Goal: Navigation & Orientation: Find specific page/section

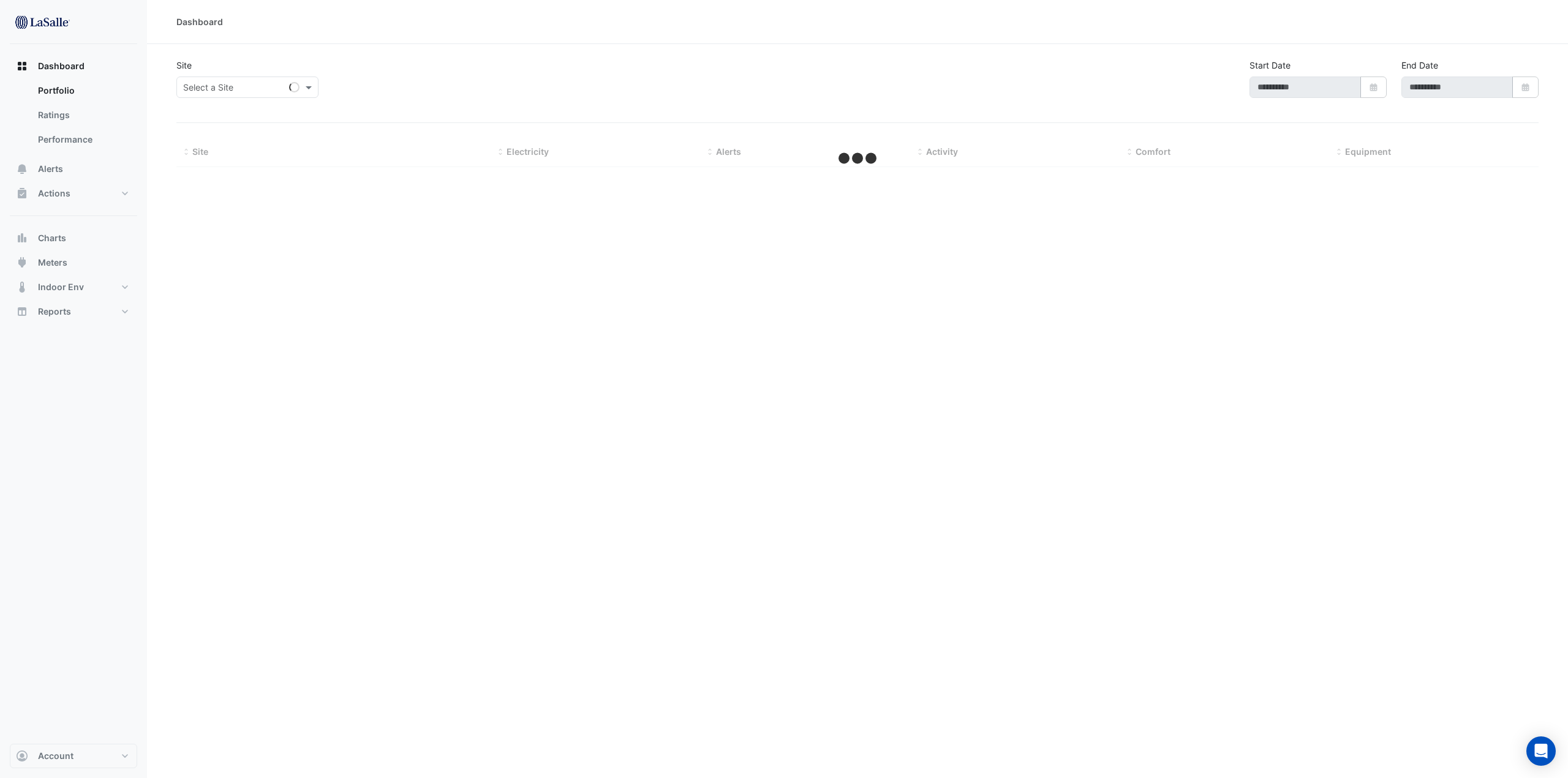
type input "**********"
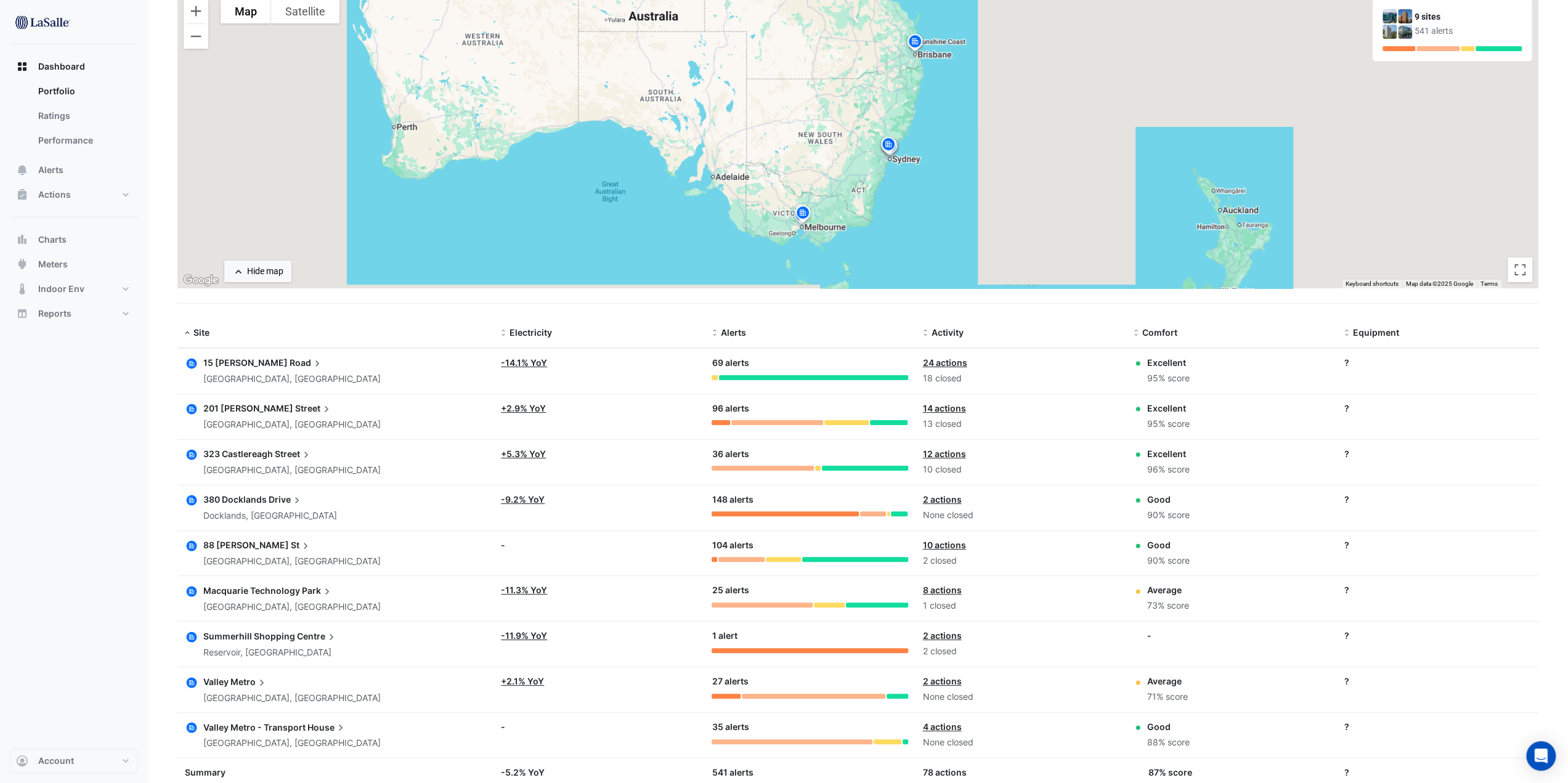
scroll to position [157, 0]
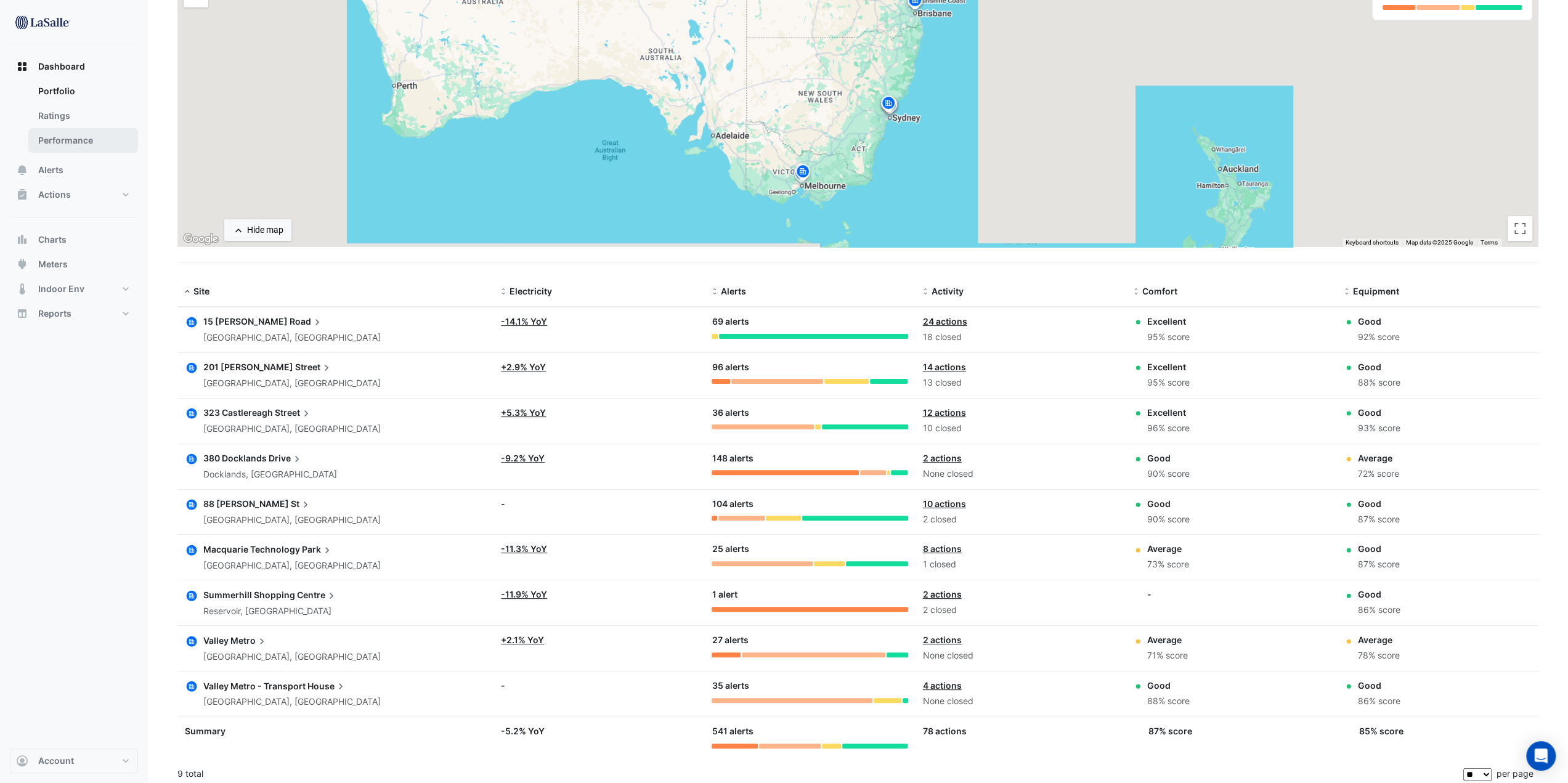
click at [51, 144] on link "Performance" at bounding box center [83, 140] width 109 height 25
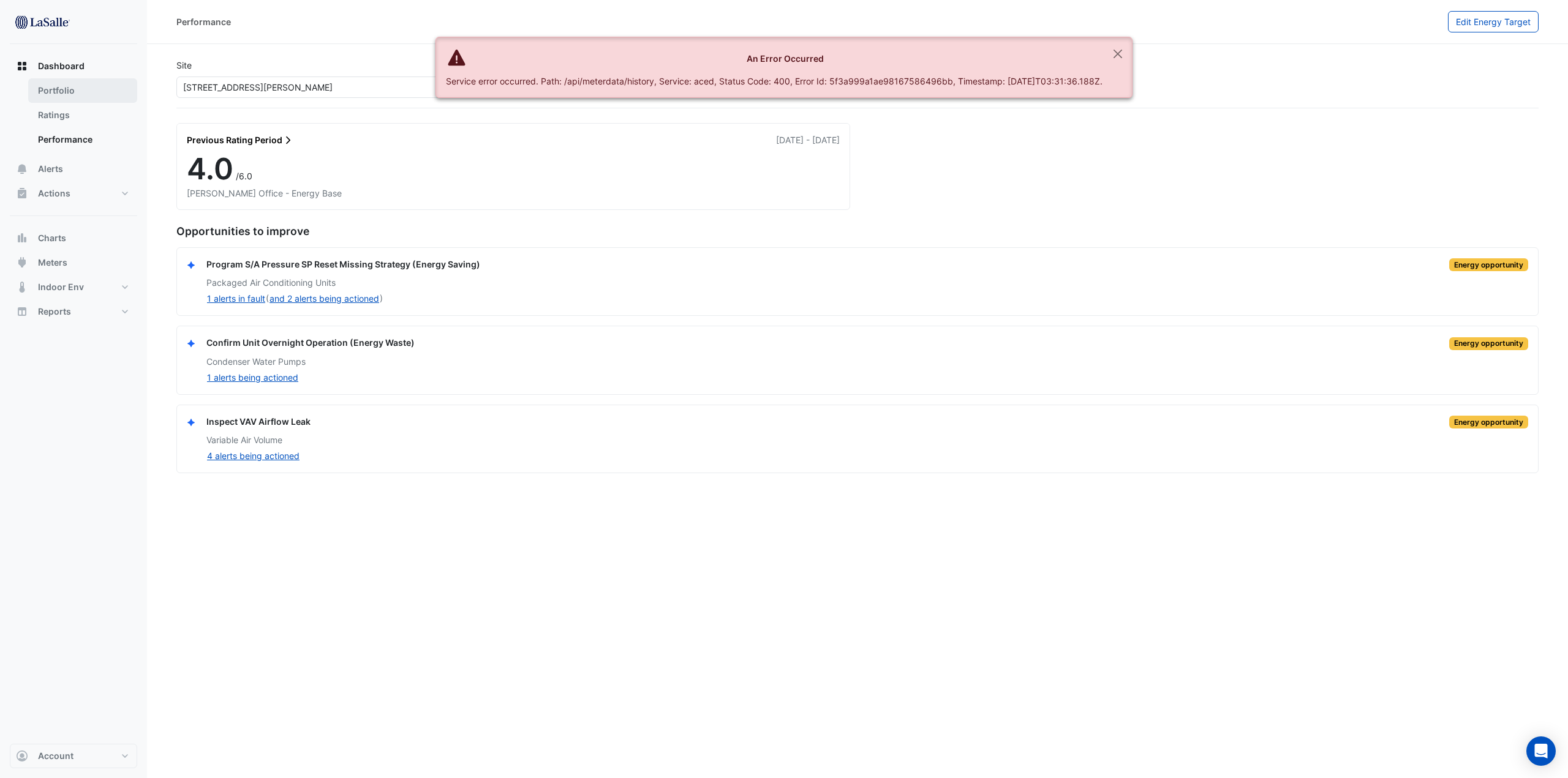
click at [71, 93] on link "Portfolio" at bounding box center [83, 90] width 109 height 25
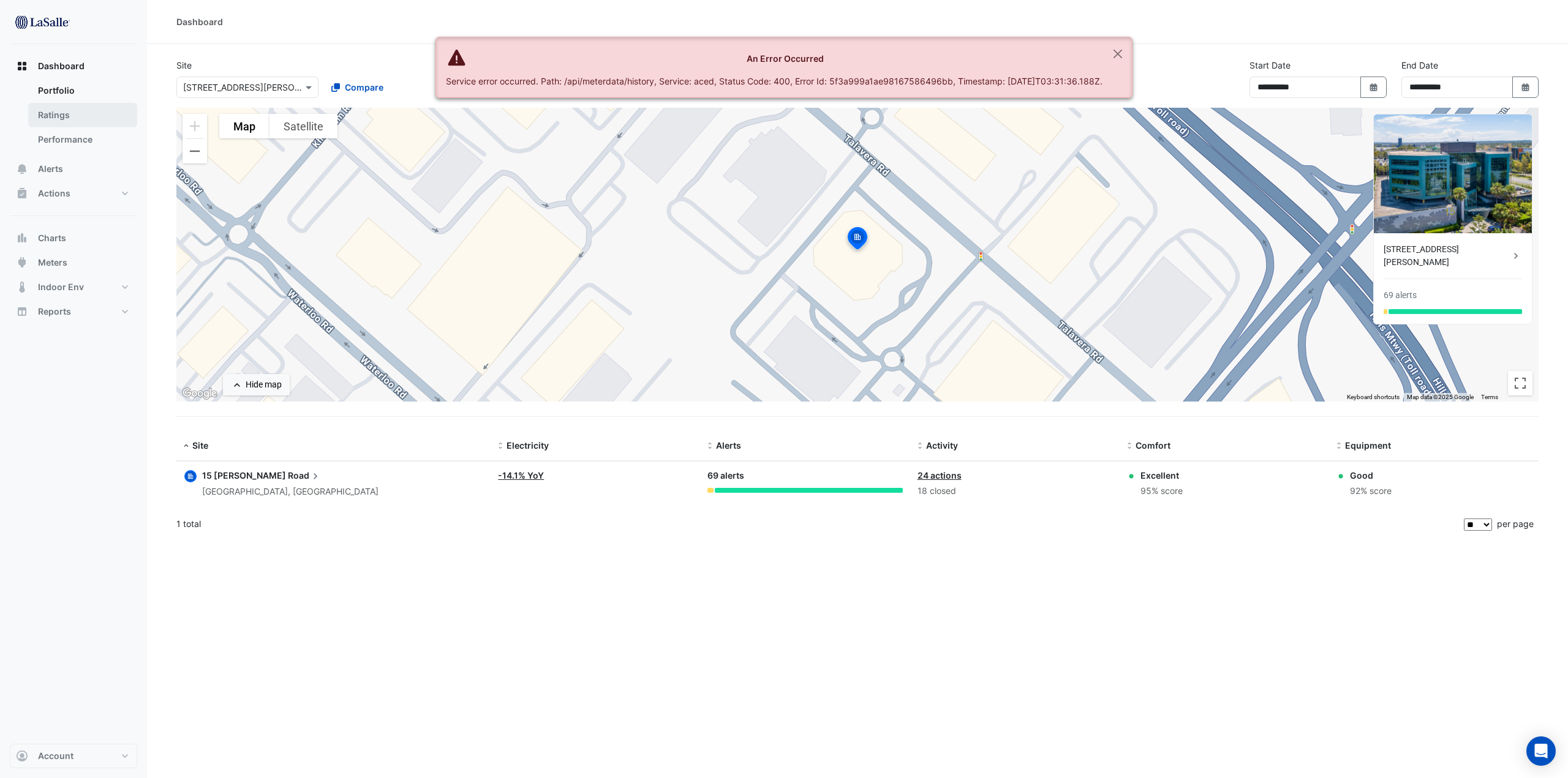
click at [69, 118] on link "Ratings" at bounding box center [83, 115] width 109 height 25
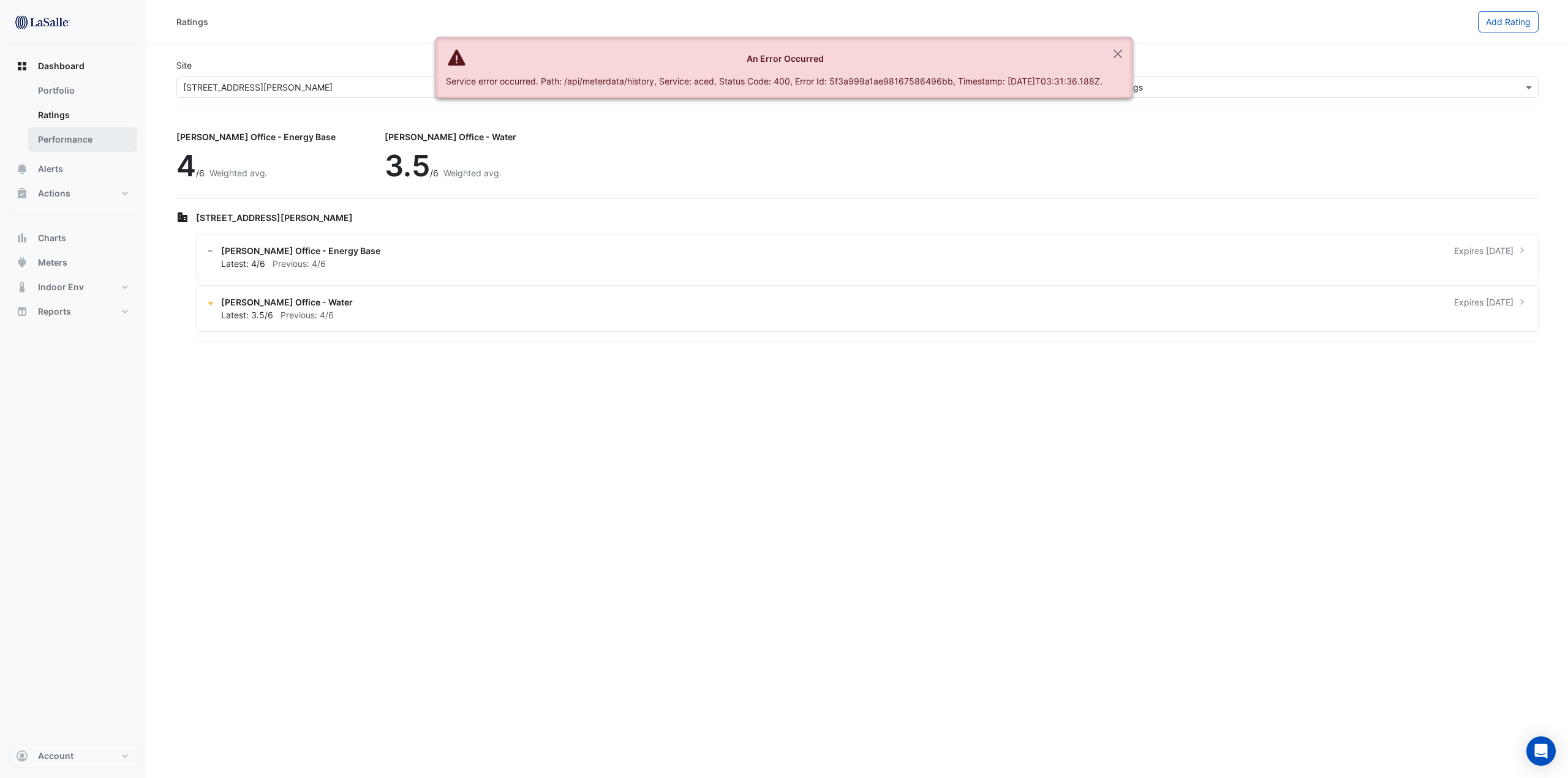
click at [69, 137] on link "Performance" at bounding box center [83, 139] width 109 height 25
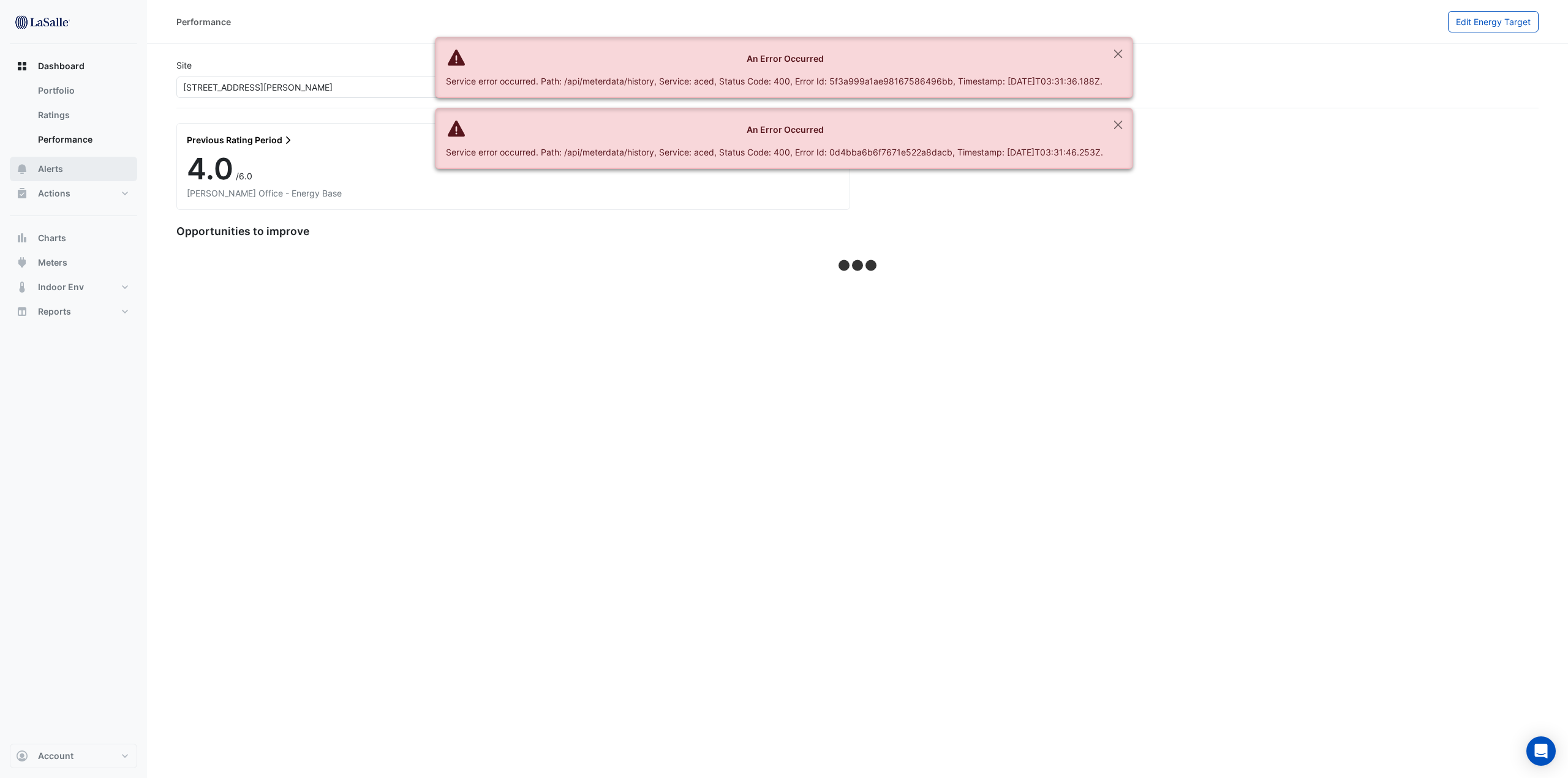
click at [60, 169] on span "Alerts" at bounding box center [51, 169] width 25 height 12
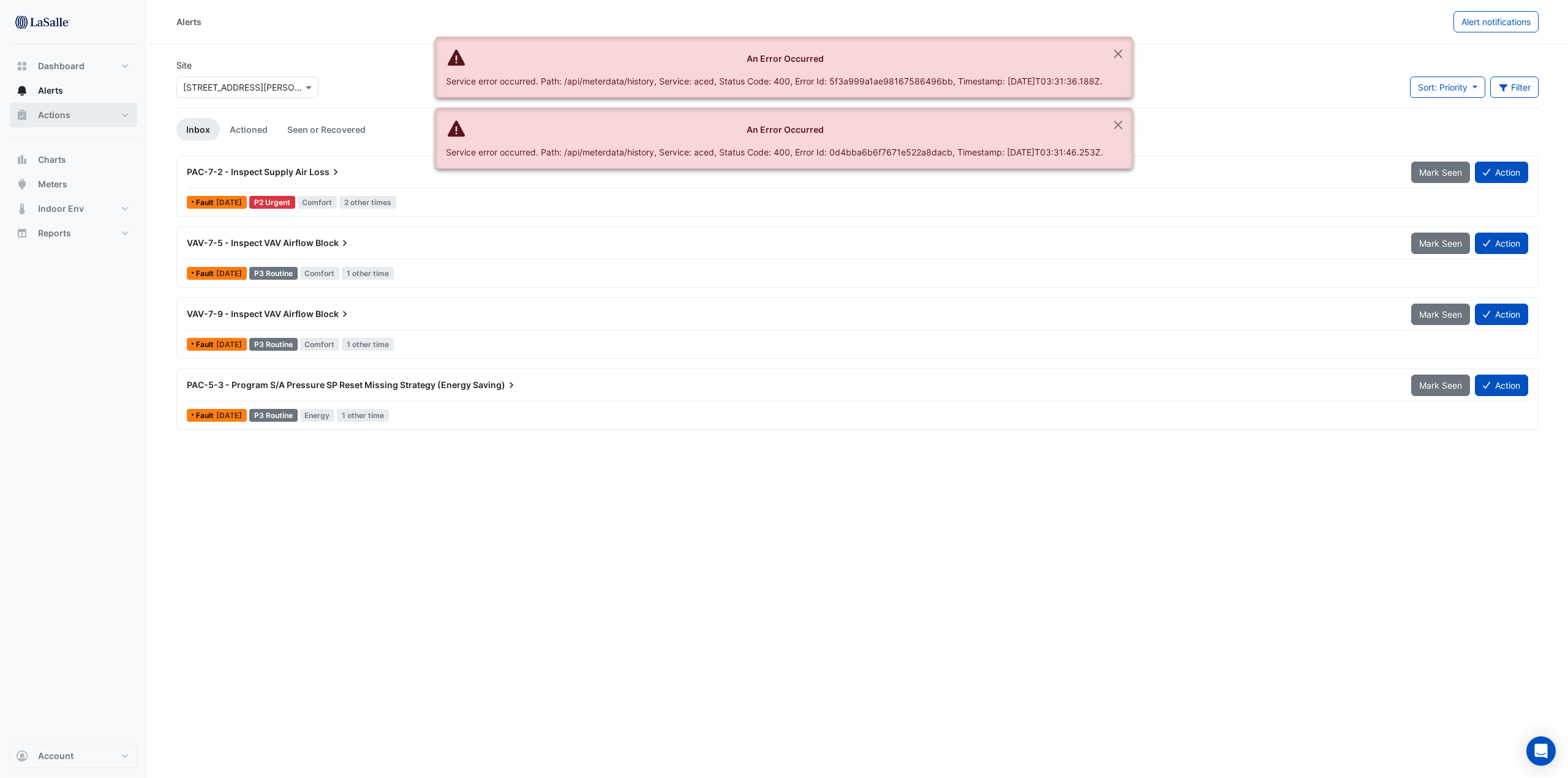
click at [67, 112] on span "Actions" at bounding box center [54, 115] width 32 height 12
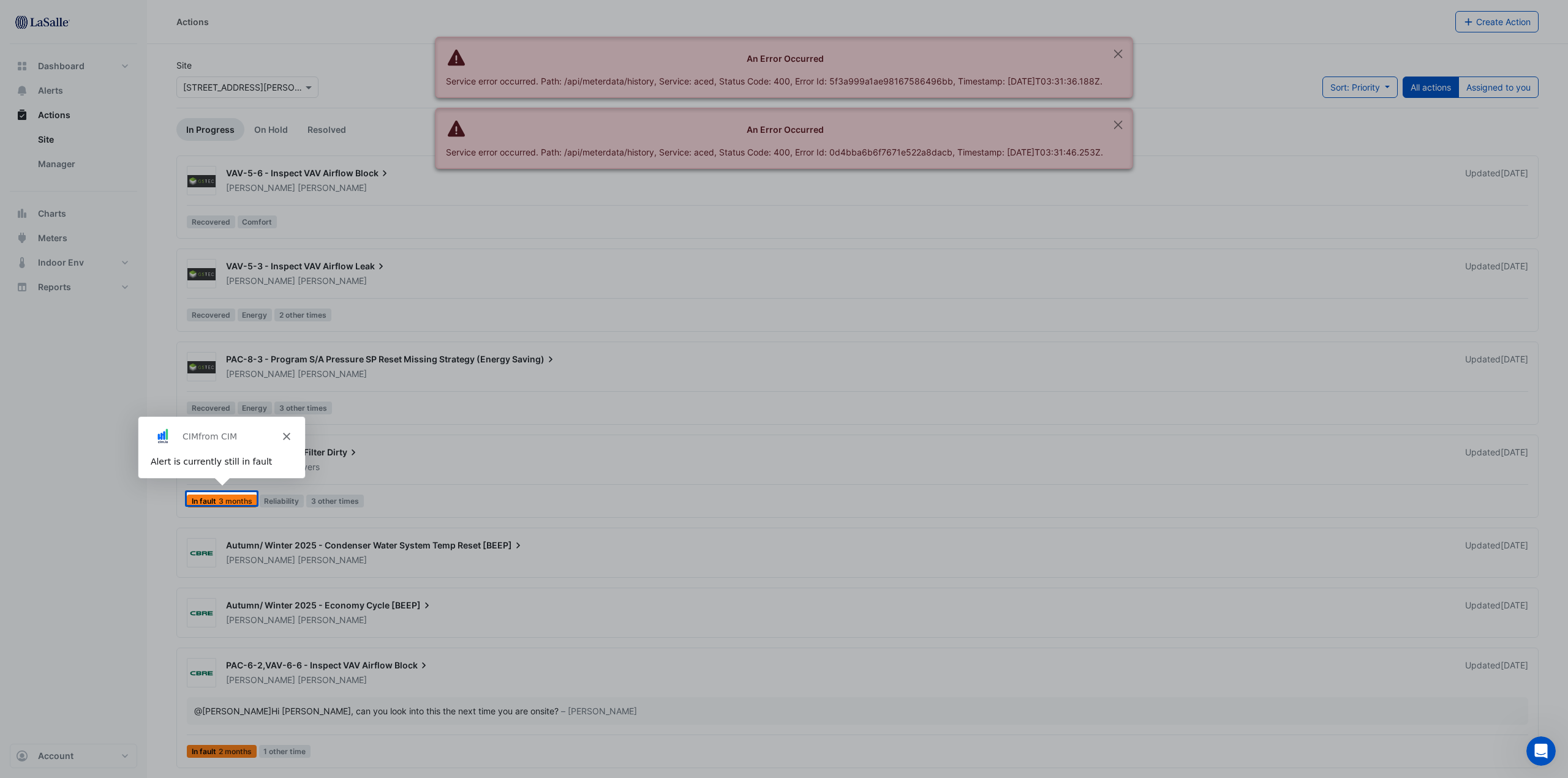
click at [285, 435] on polygon "Close" at bounding box center [286, 436] width 8 height 8
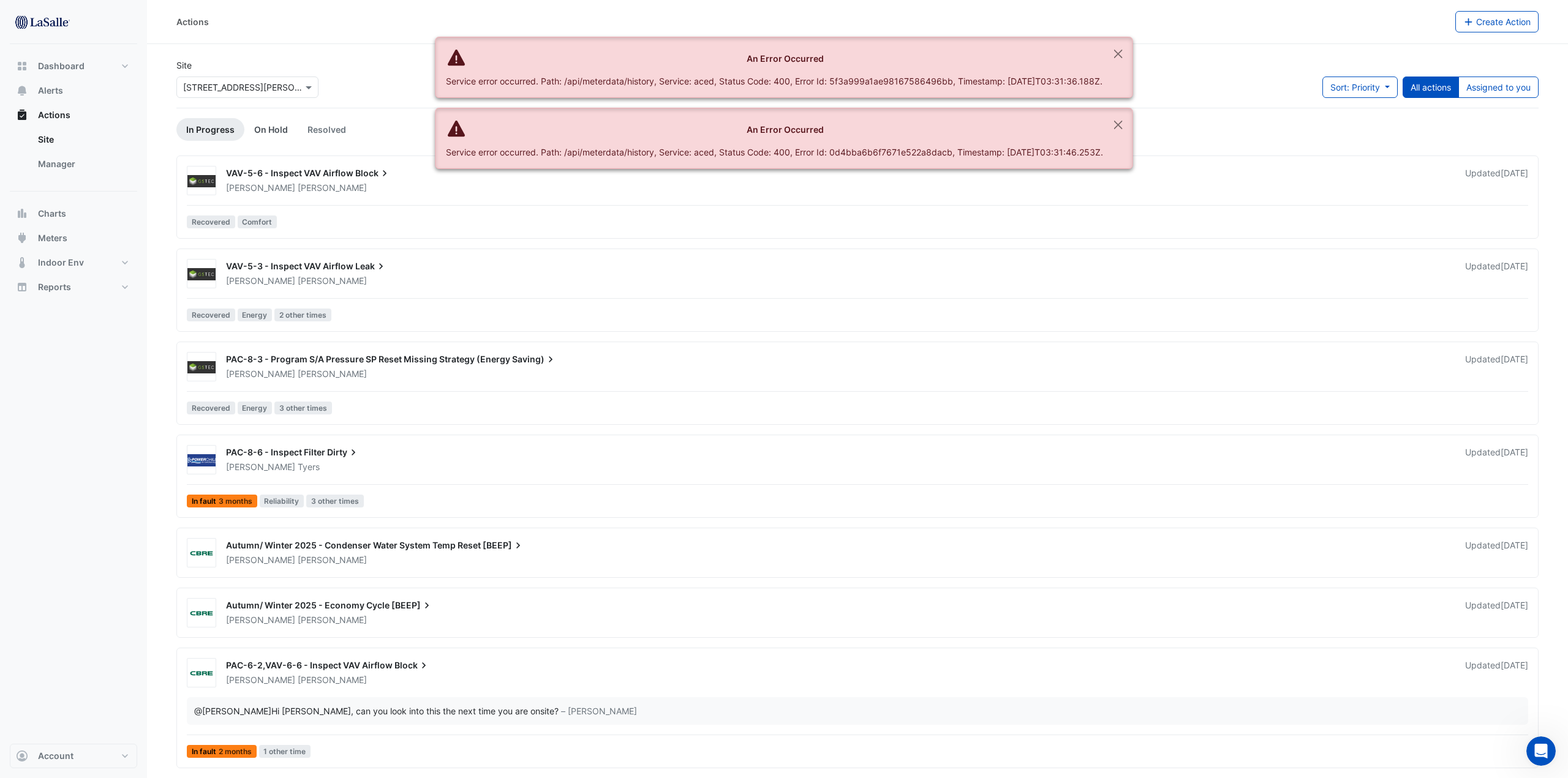
click at [276, 126] on link "On Hold" at bounding box center [271, 129] width 54 height 23
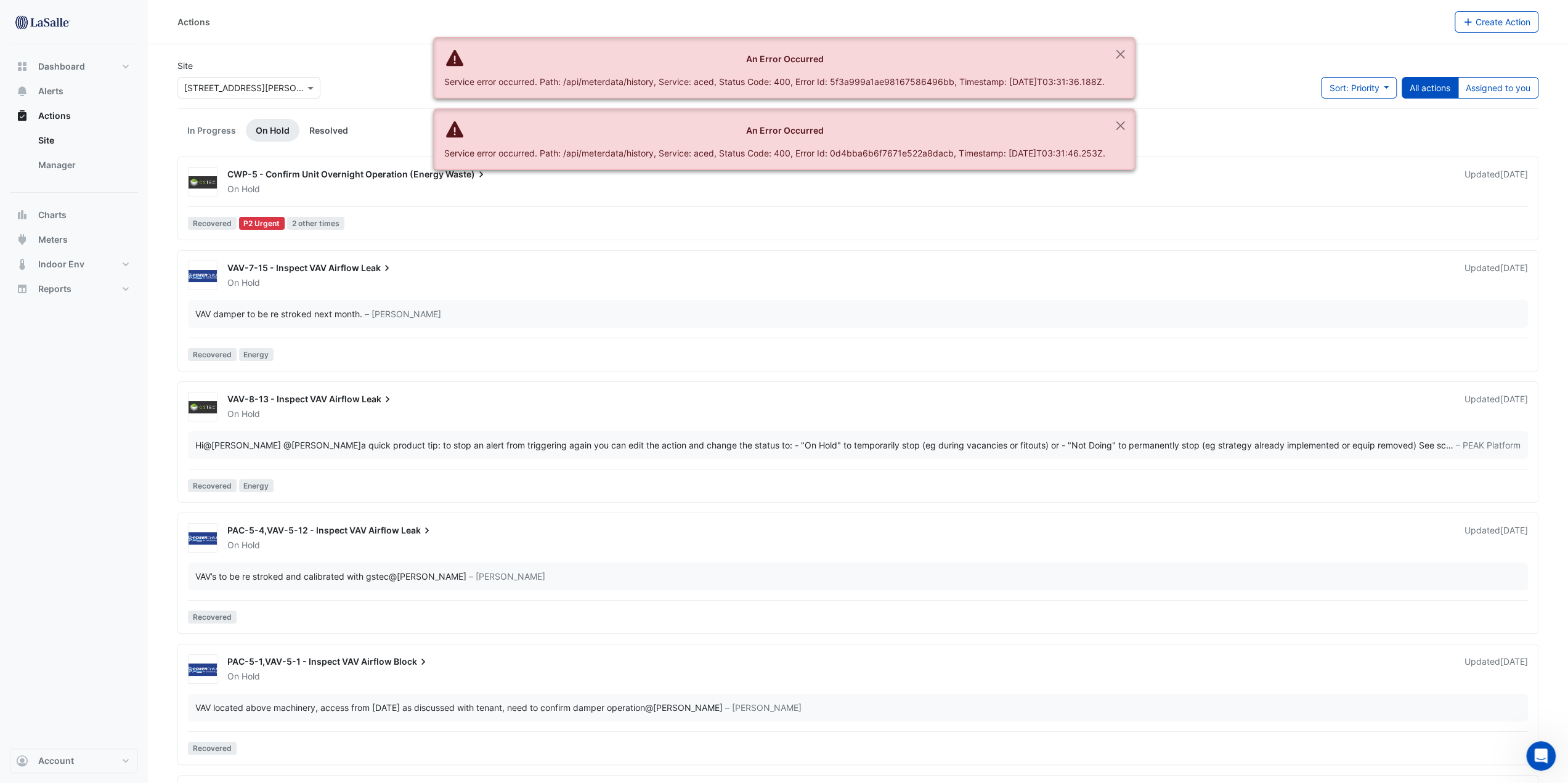
click at [348, 130] on link "Resolved" at bounding box center [329, 130] width 59 height 23
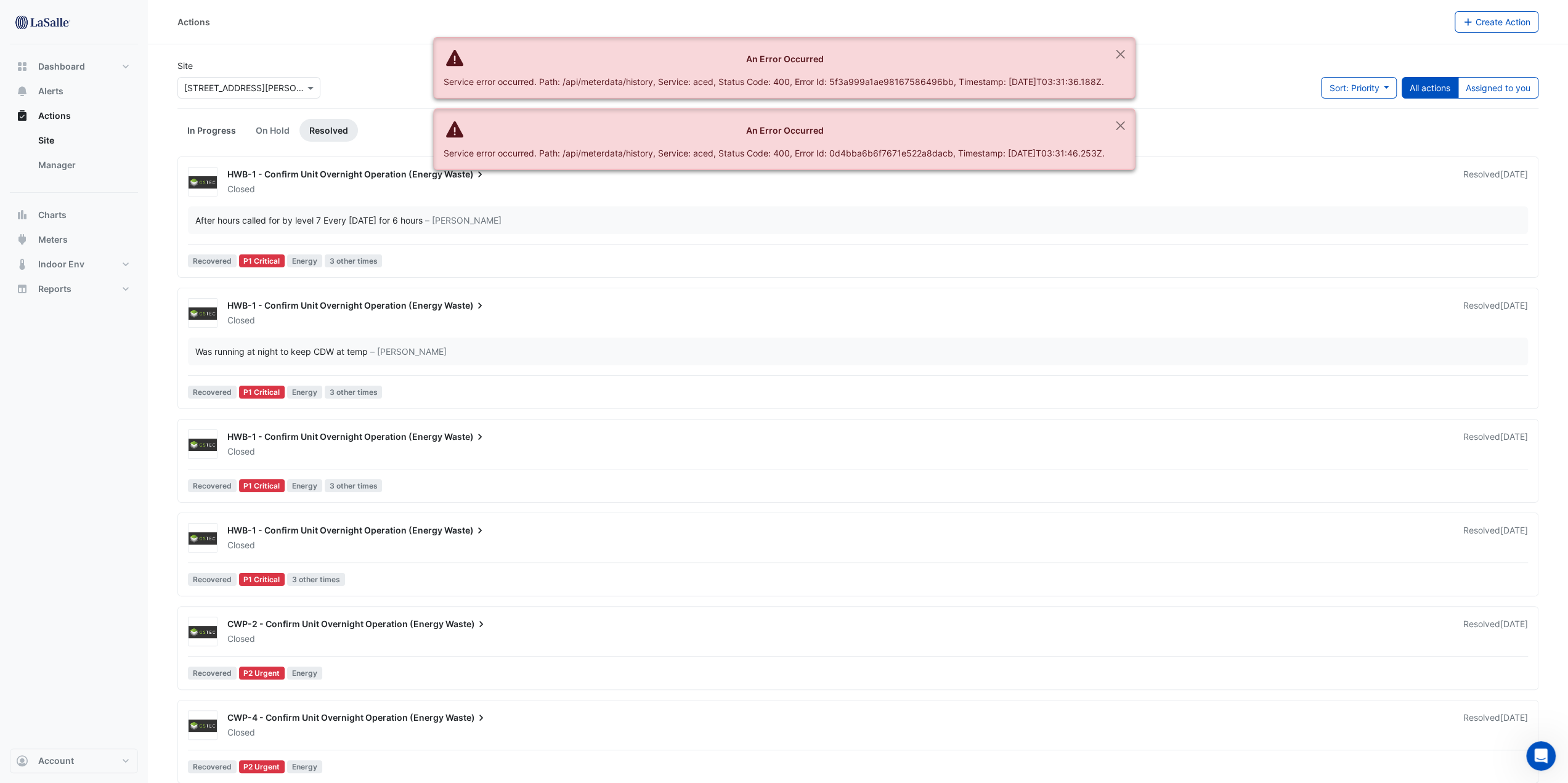
click at [218, 133] on link "In Progress" at bounding box center [211, 130] width 69 height 23
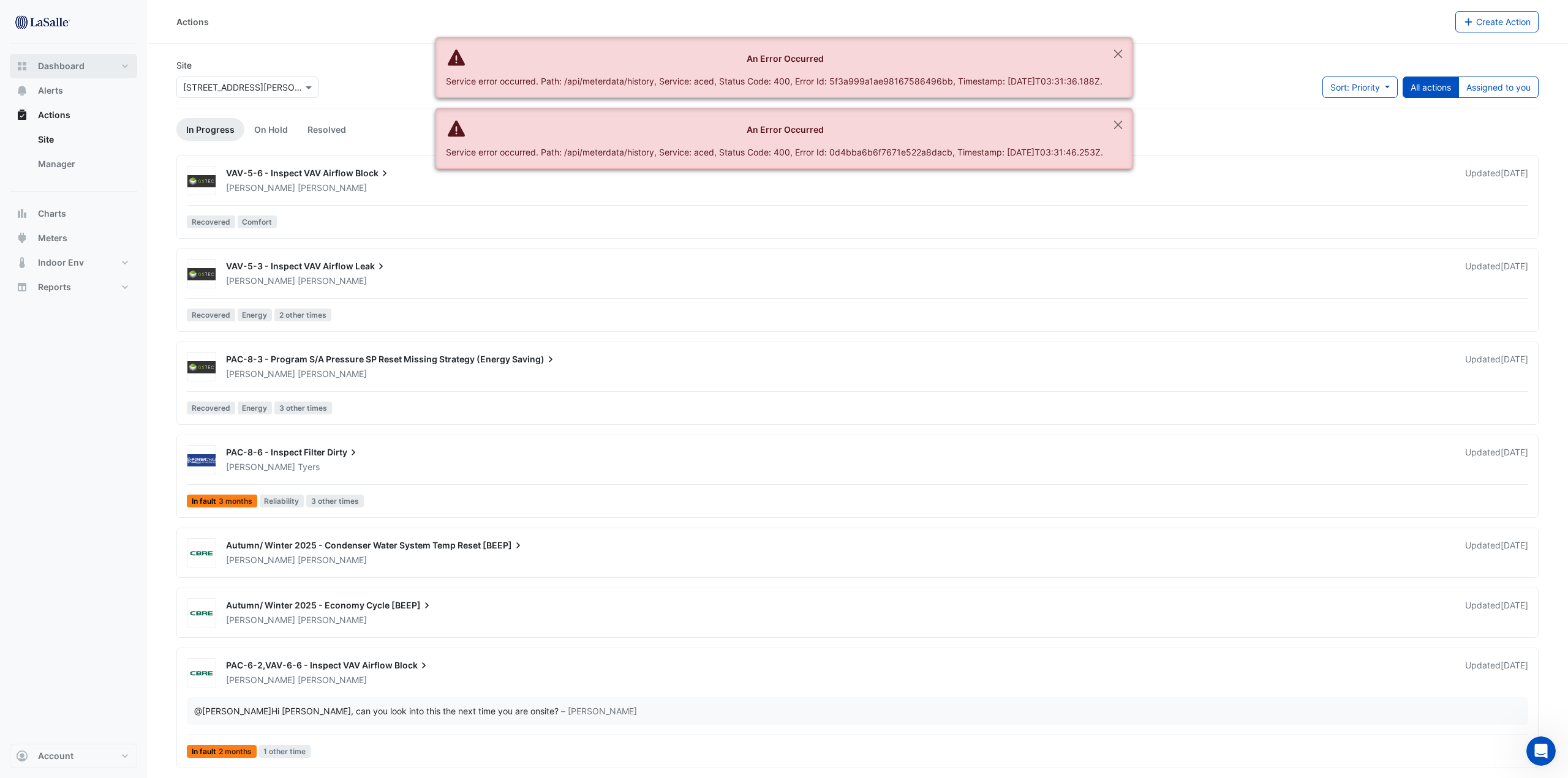
click at [91, 67] on button "Dashboard" at bounding box center [74, 66] width 127 height 25
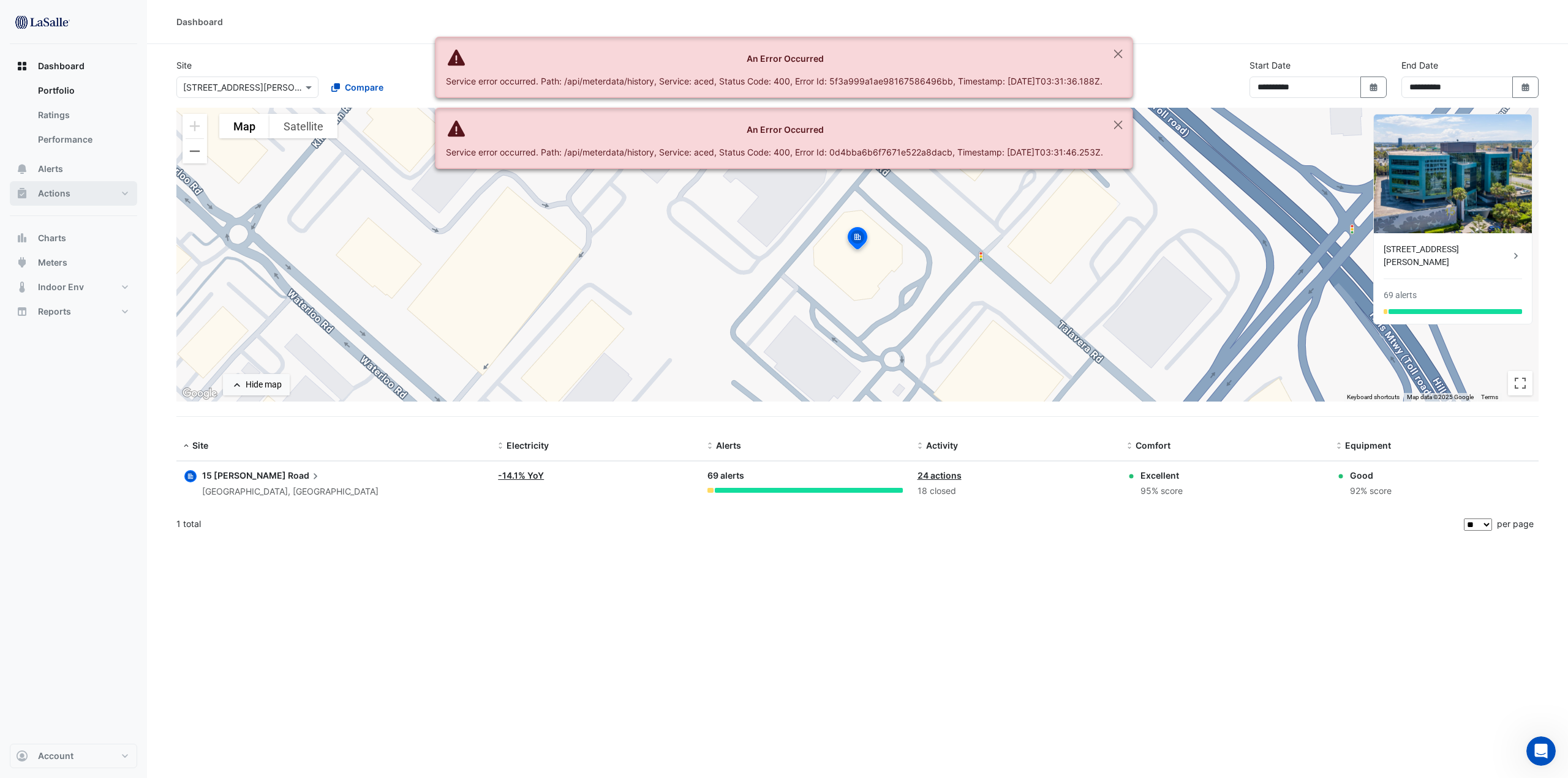
click at [130, 199] on button "Actions" at bounding box center [74, 194] width 127 height 25
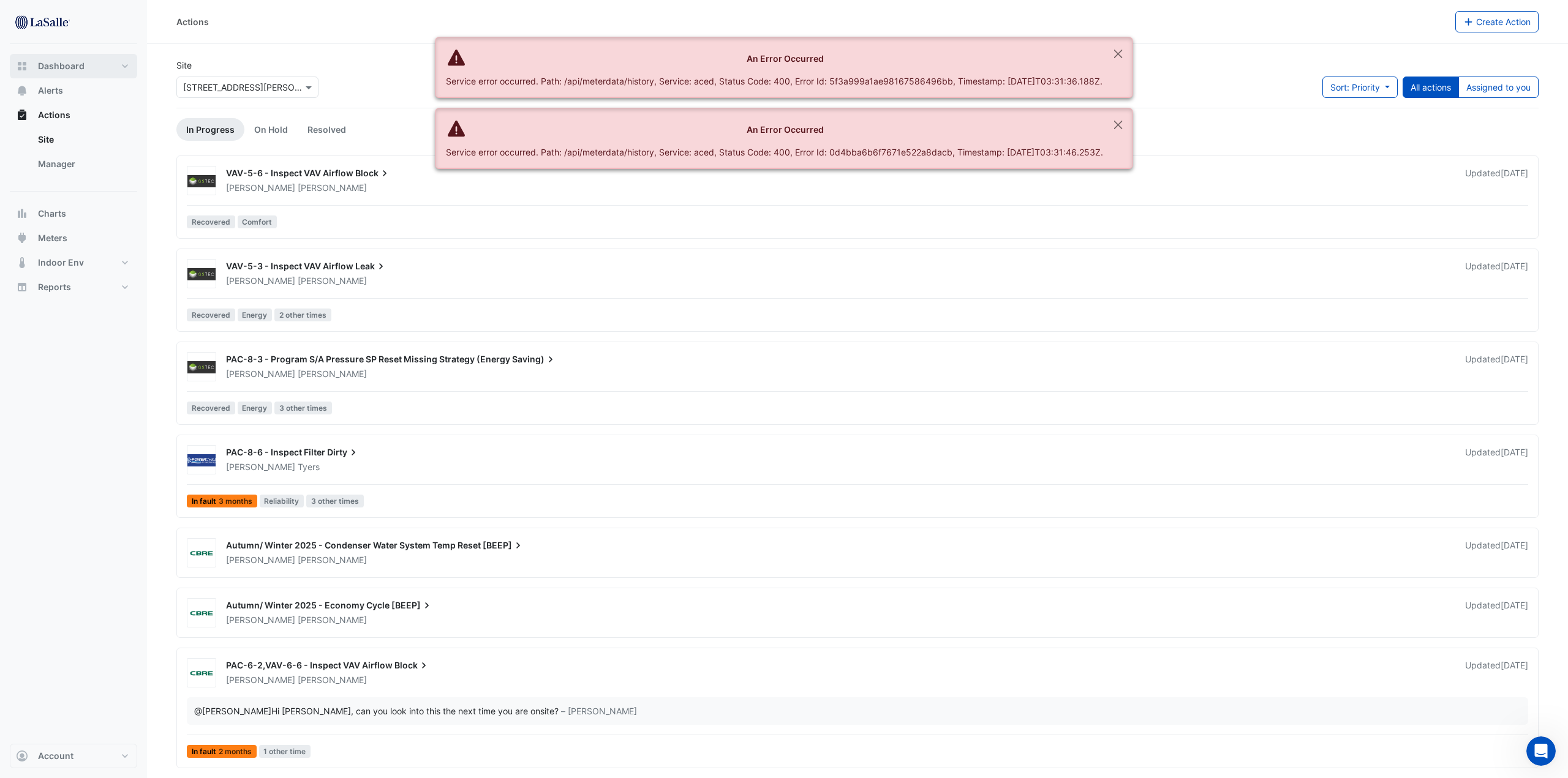
click at [78, 67] on span "Dashboard" at bounding box center [61, 66] width 47 height 12
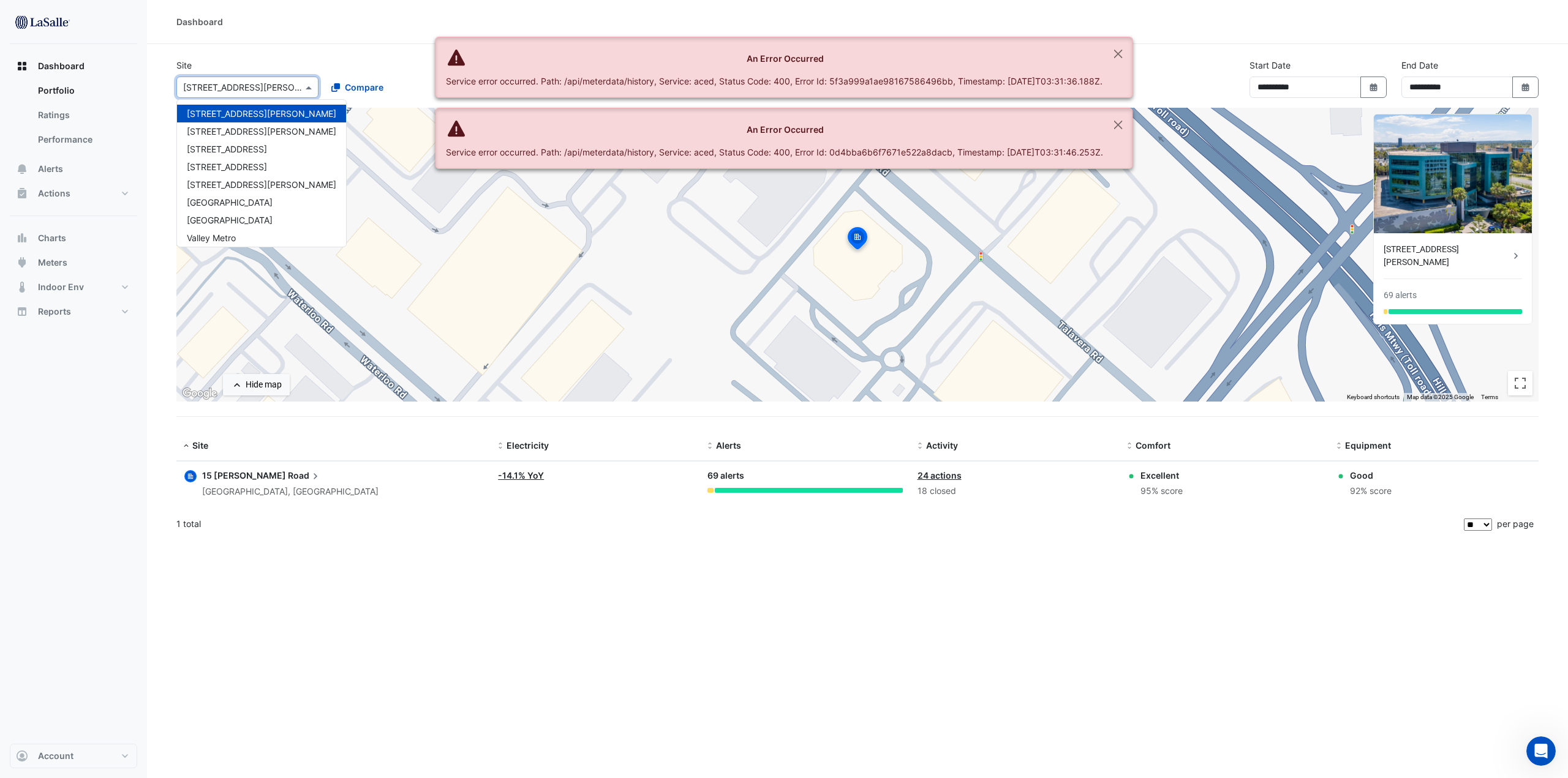
click at [234, 87] on input "text" at bounding box center [235, 87] width 104 height 13
click at [247, 132] on span "[STREET_ADDRESS][PERSON_NAME]" at bounding box center [261, 132] width 149 height 11
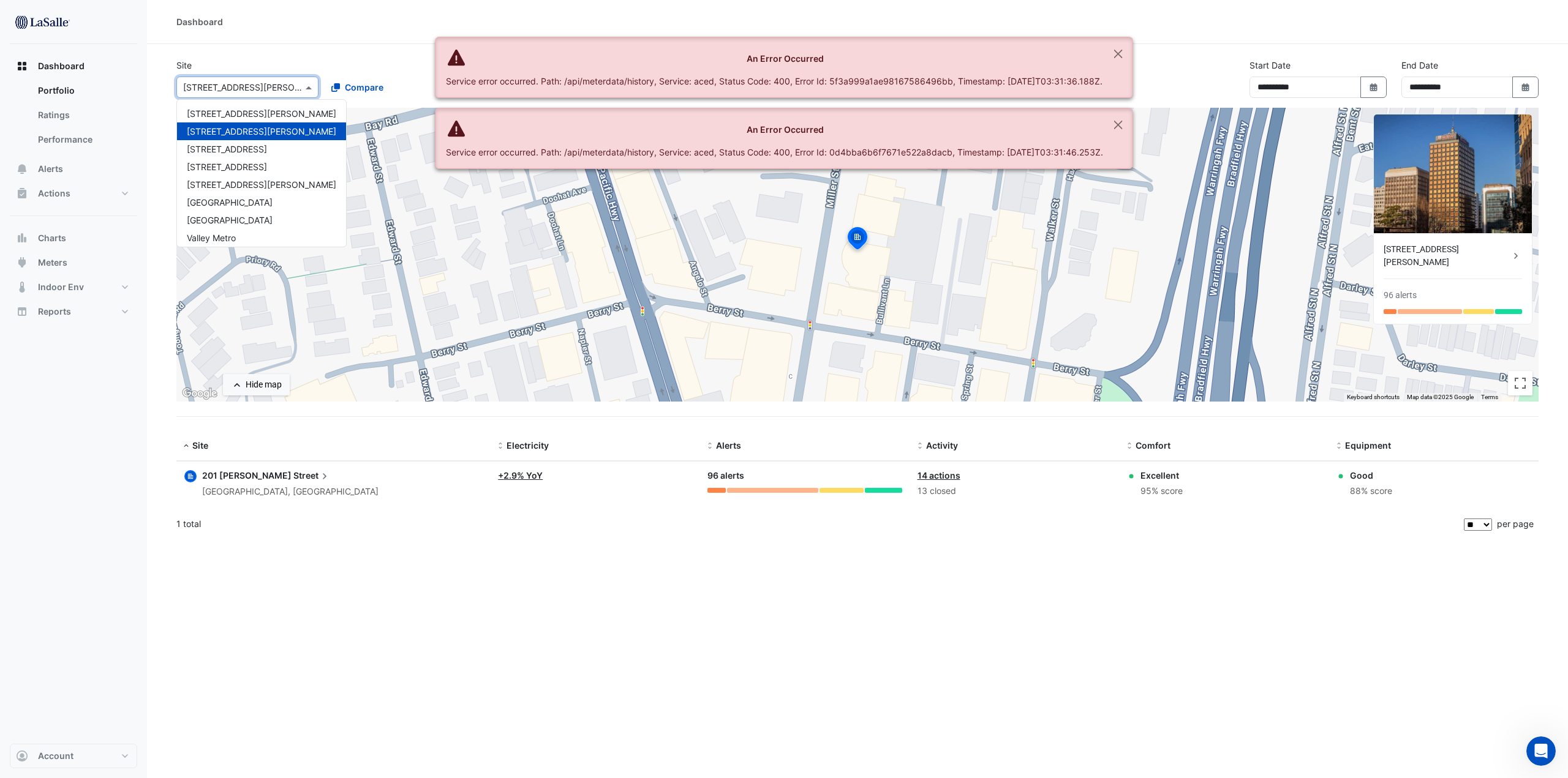
click at [276, 92] on input "text" at bounding box center [235, 87] width 104 height 13
click at [273, 222] on span "[GEOGRAPHIC_DATA]" at bounding box center [230, 221] width 86 height 11
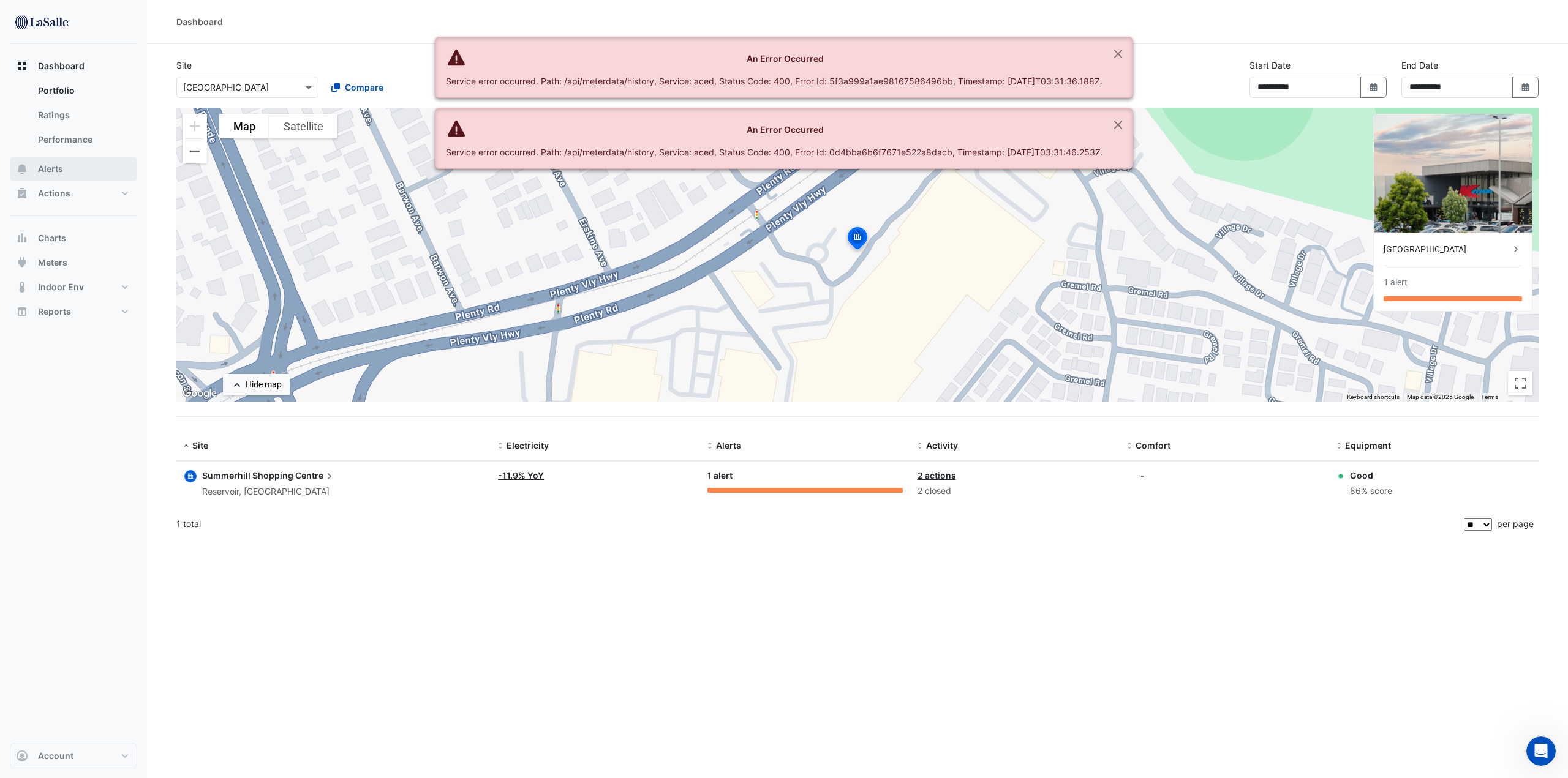
click at [60, 165] on span "Alerts" at bounding box center [51, 169] width 25 height 12
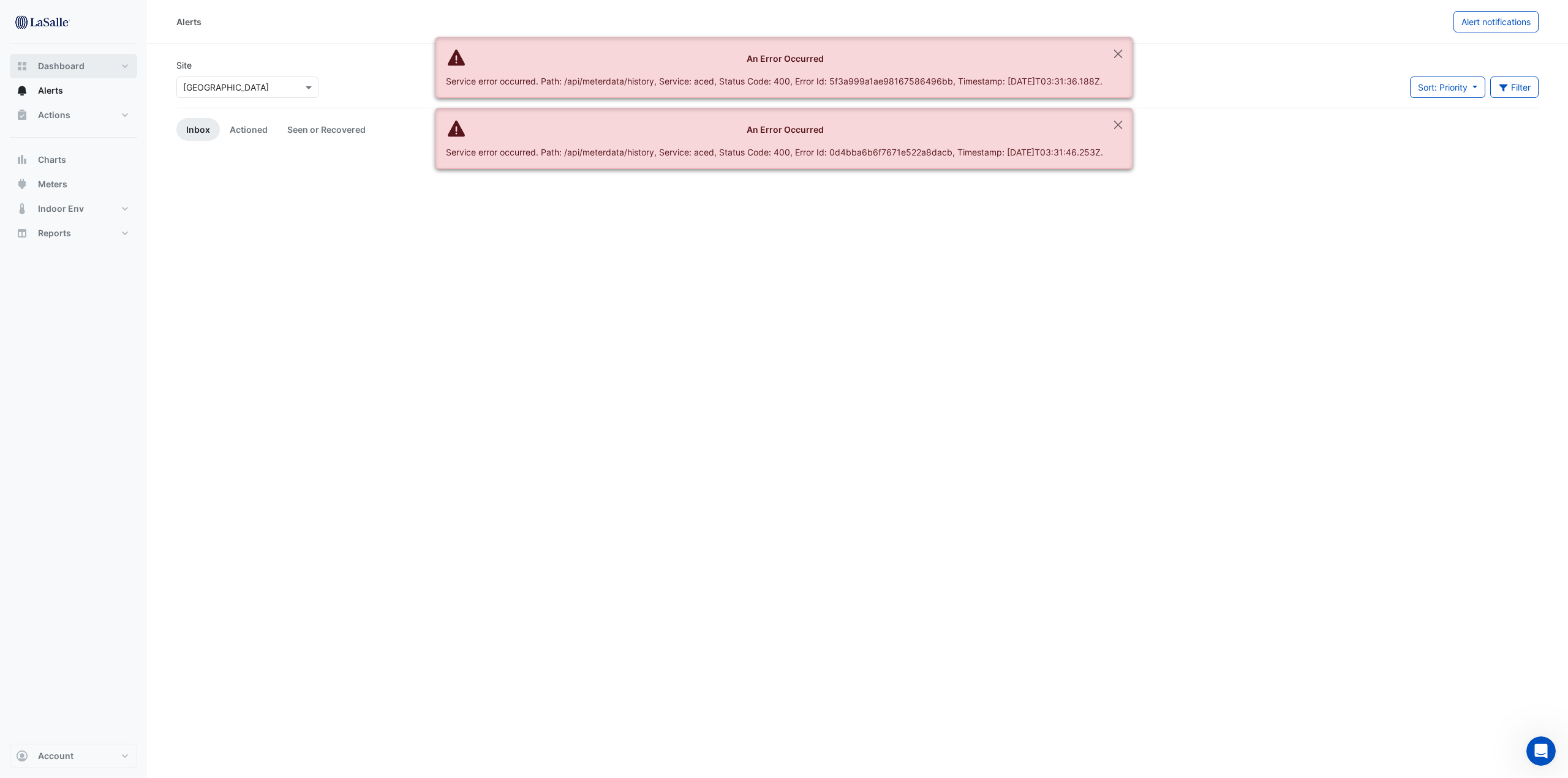
click at [95, 67] on button "Dashboard" at bounding box center [74, 66] width 127 height 25
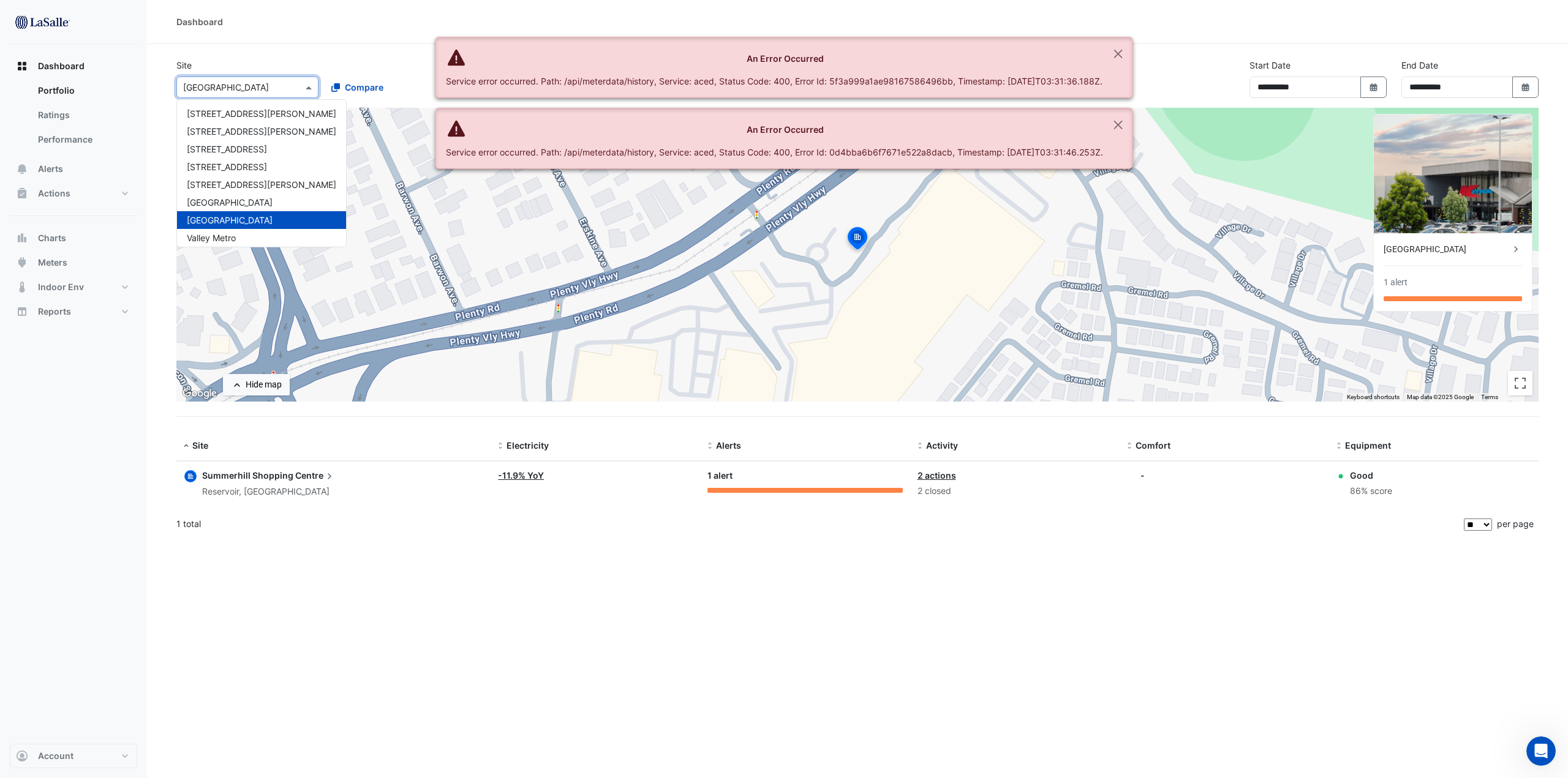
click at [300, 85] on div at bounding box center [247, 87] width 141 height 14
click at [231, 184] on span "[STREET_ADDRESS][PERSON_NAME]" at bounding box center [261, 185] width 149 height 11
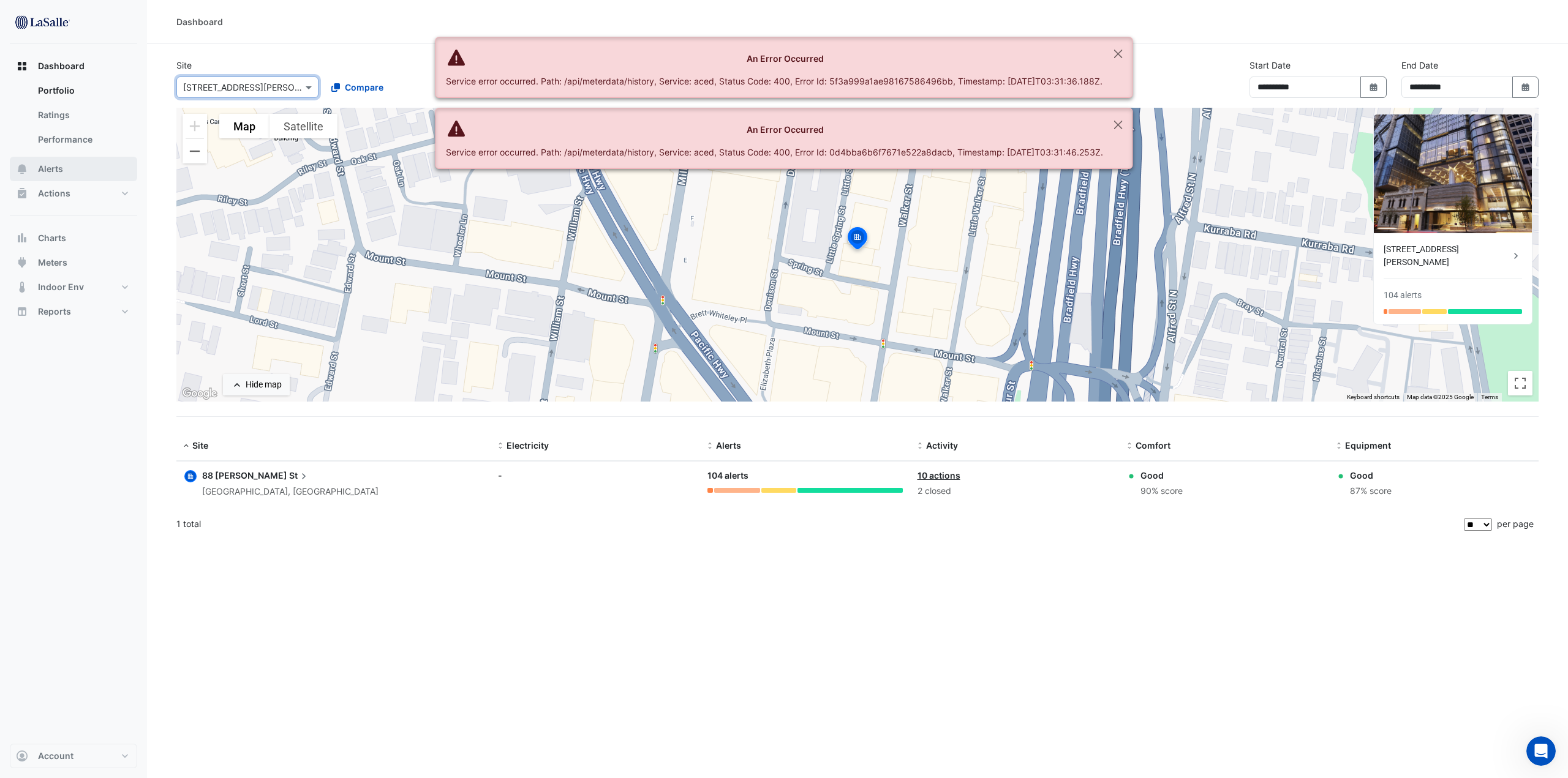
click at [61, 169] on span "Alerts" at bounding box center [51, 169] width 25 height 12
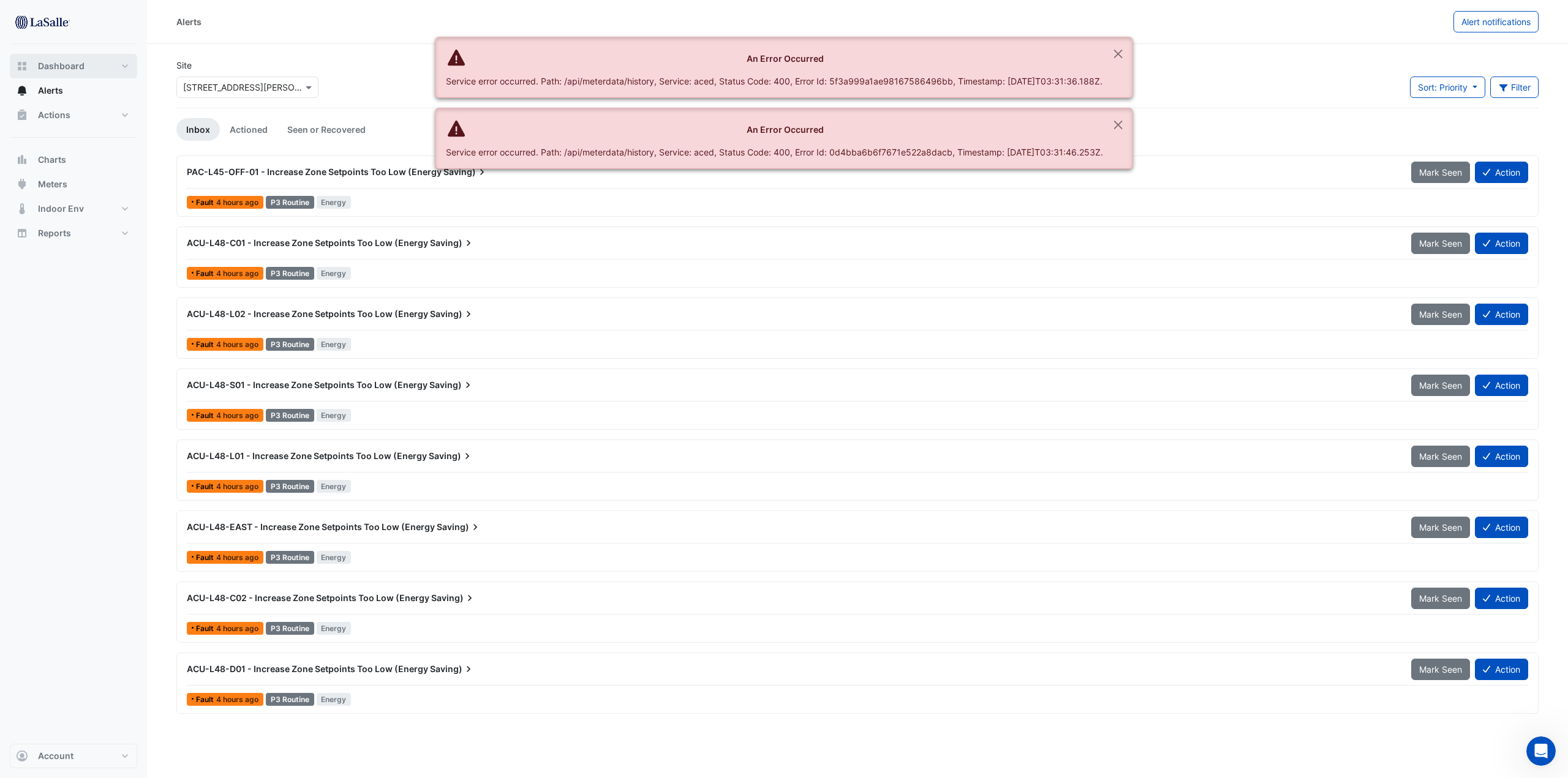
click at [61, 63] on span "Dashboard" at bounding box center [61, 66] width 47 height 12
